Goal: Communication & Community: Share content

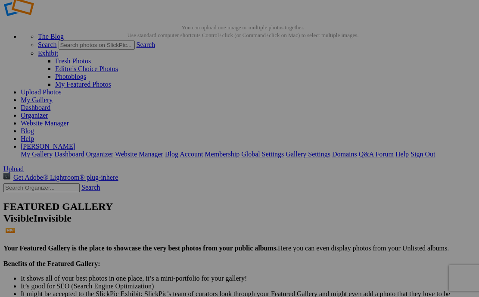
scroll to position [22, 0]
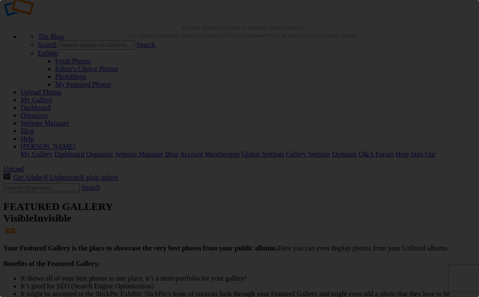
scroll to position [0, 0]
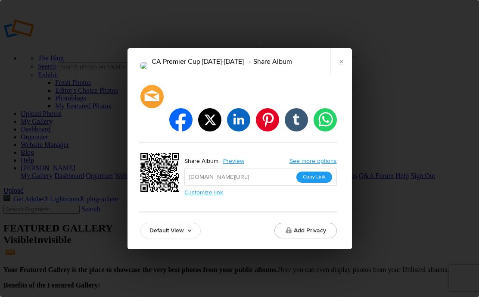
click at [325, 171] on button "Copy Link" at bounding box center [314, 176] width 36 height 11
click at [348, 74] on link "×" at bounding box center [341, 61] width 22 height 26
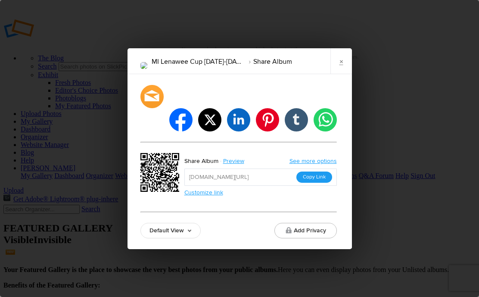
click at [322, 171] on button "Copy Link" at bounding box center [314, 176] width 36 height 11
click at [340, 67] on link "×" at bounding box center [341, 61] width 22 height 26
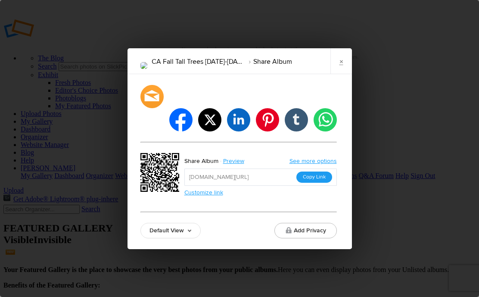
click at [320, 171] on button "Copy Link" at bounding box center [314, 176] width 36 height 11
click at [341, 74] on link "×" at bounding box center [341, 61] width 22 height 26
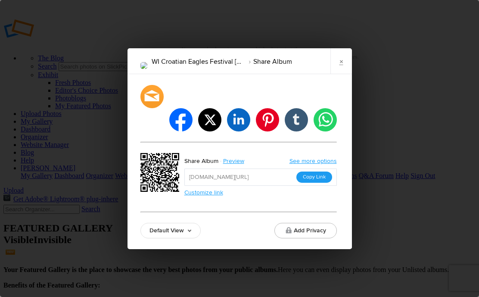
click at [318, 171] on button "Copy Link" at bounding box center [314, 176] width 36 height 11
